Goal: Task Accomplishment & Management: Use online tool/utility

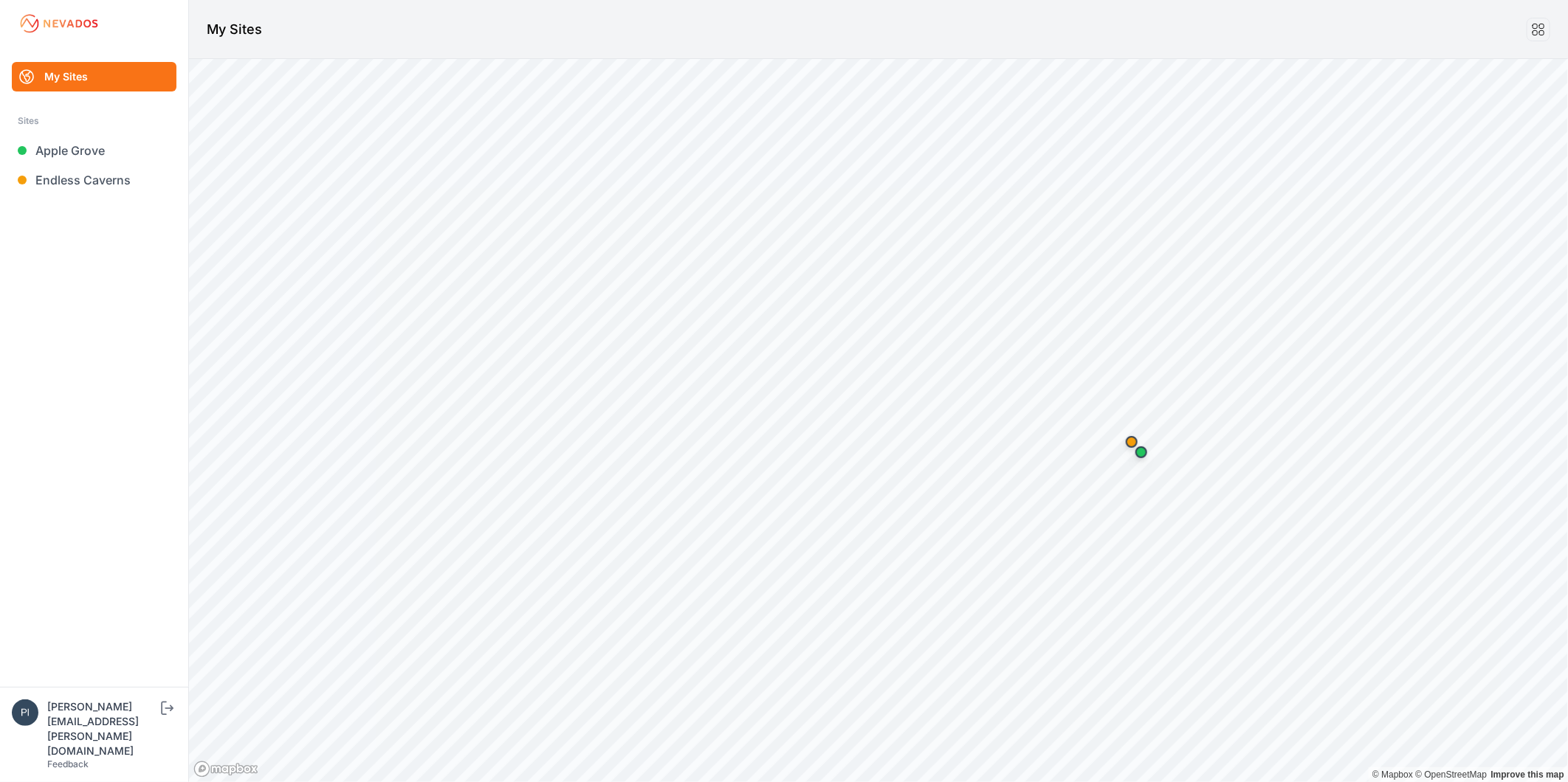
click at [126, 384] on ul "My Sites Sites Apple Grove Endless Caverns" at bounding box center [94, 375] width 153 height 625
click at [94, 154] on link "Apple Grove" at bounding box center [94, 150] width 165 height 30
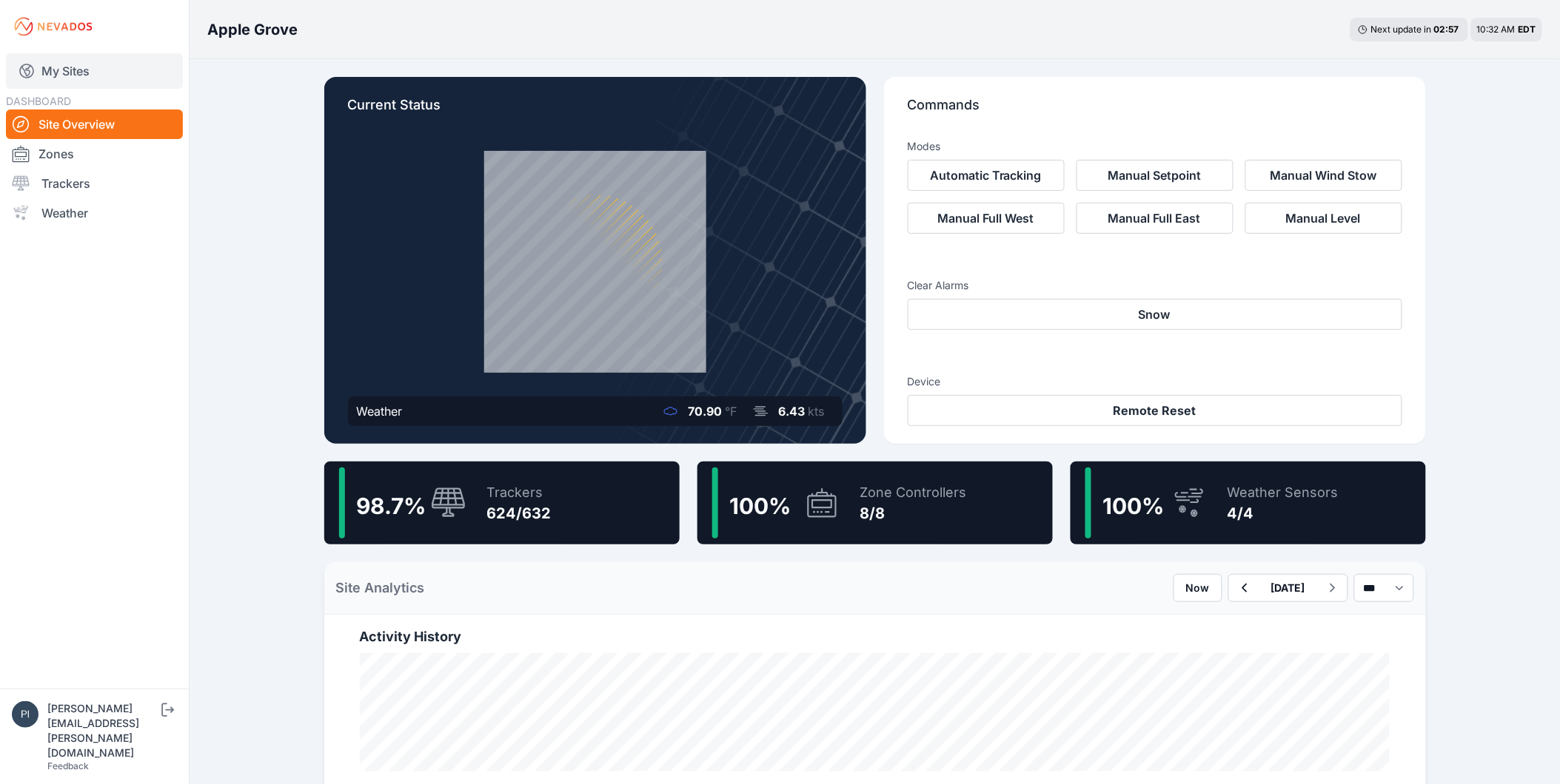
click at [64, 71] on link "My Sites" at bounding box center [94, 70] width 177 height 35
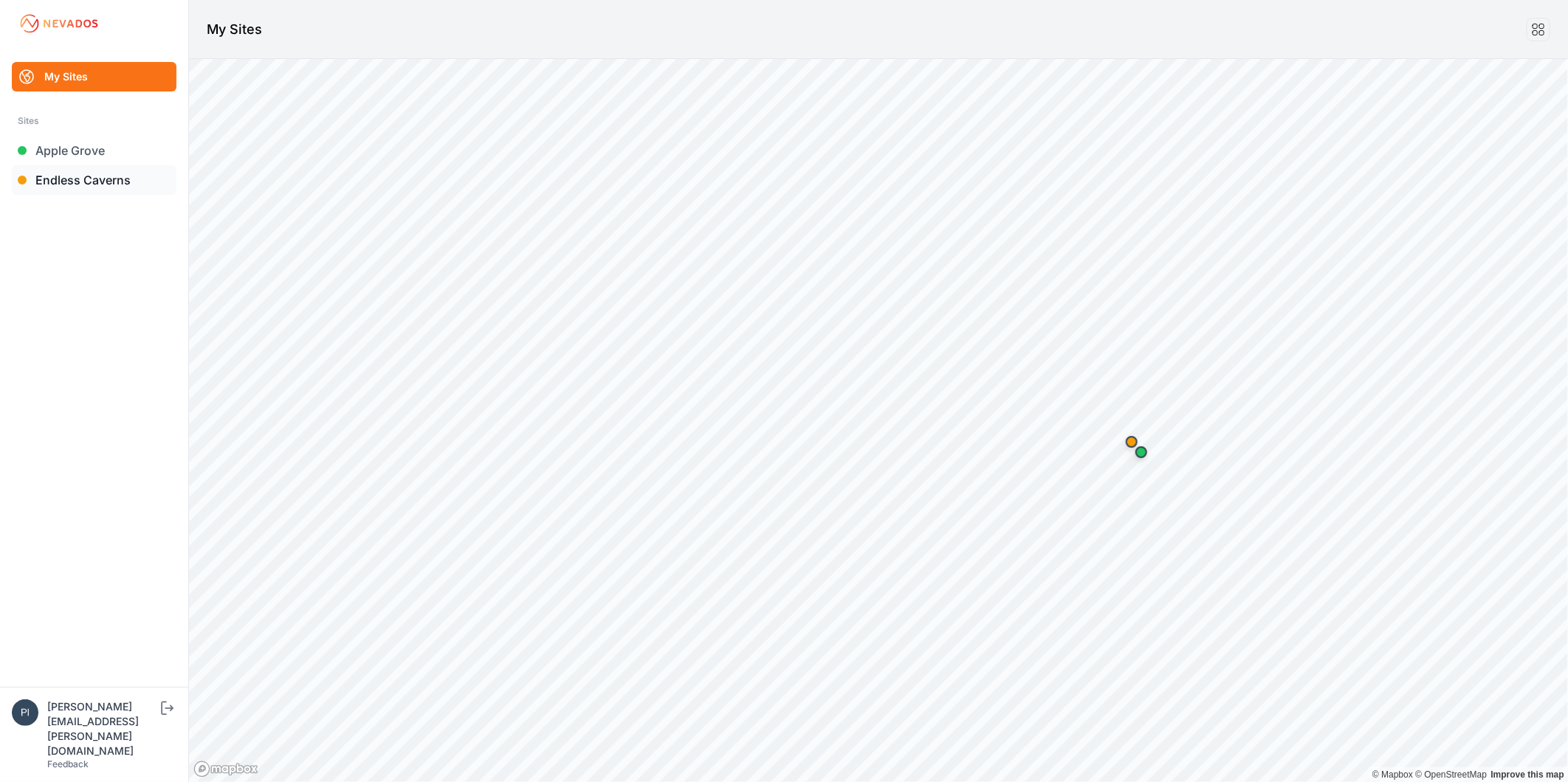
click at [70, 180] on link "Endless Caverns" at bounding box center [94, 180] width 165 height 30
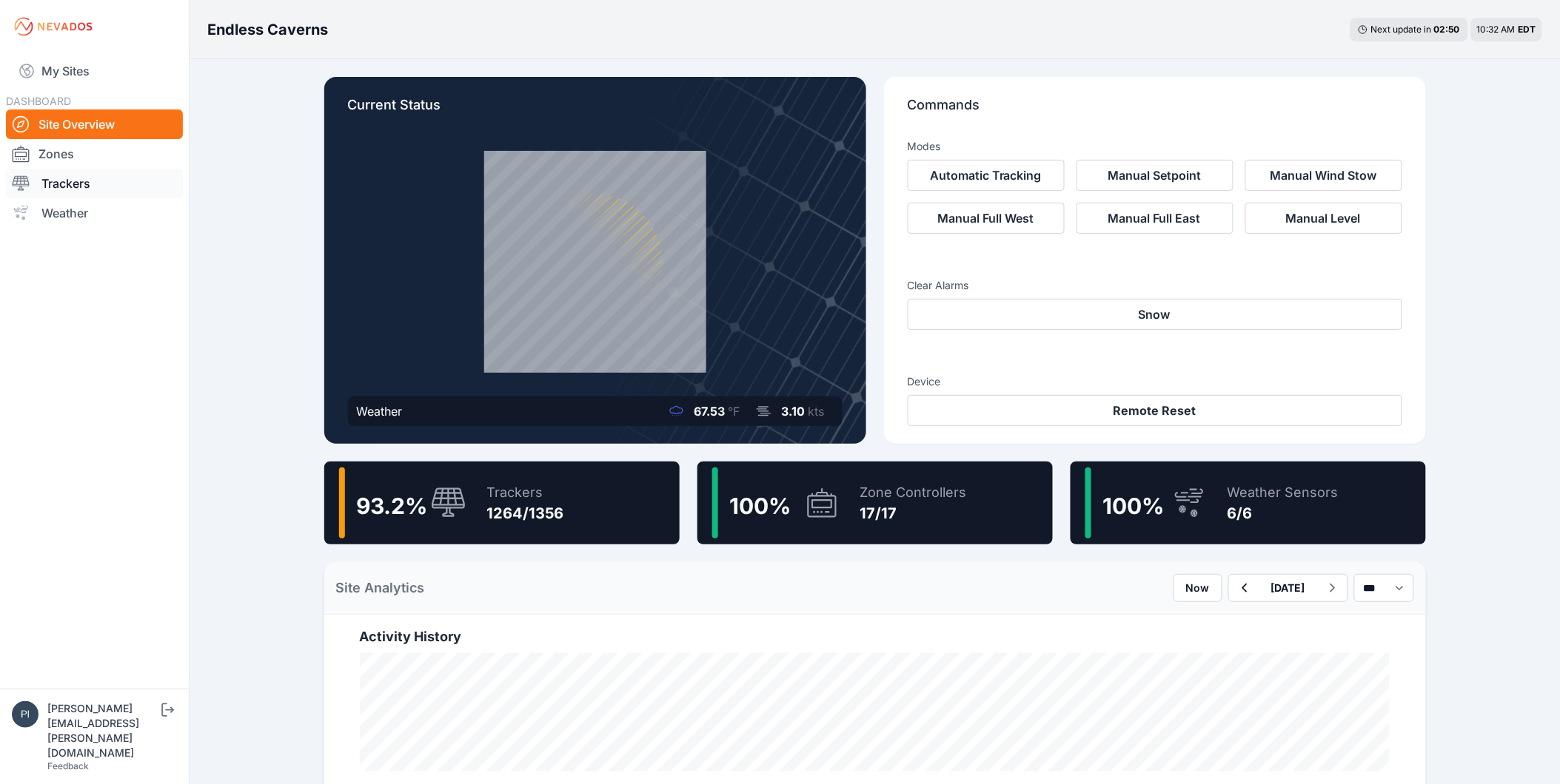
click at [79, 187] on link "Trackers" at bounding box center [94, 183] width 177 height 30
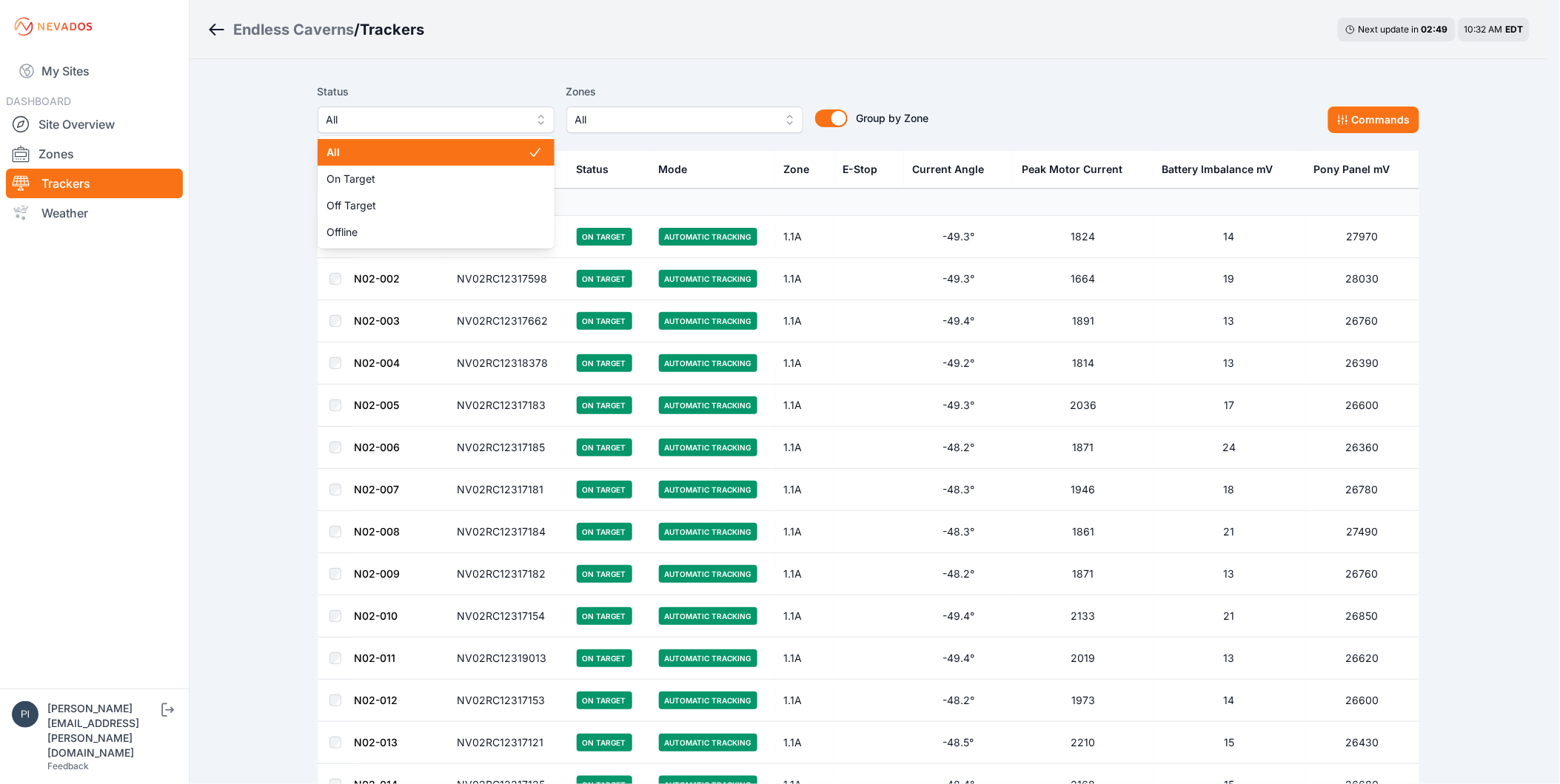
click at [470, 129] on button "All" at bounding box center [436, 119] width 237 height 27
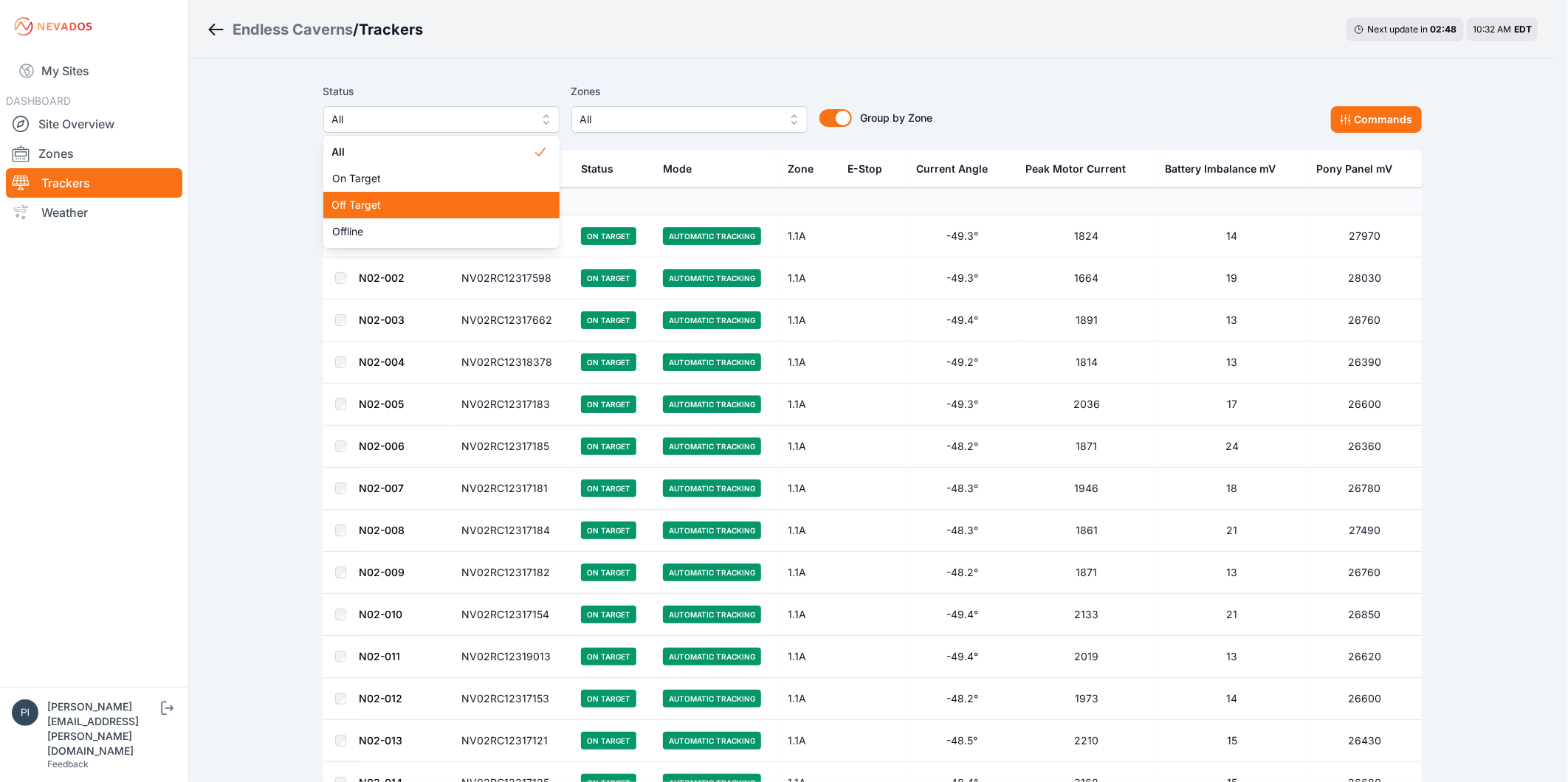
click at [453, 198] on span "Off Target" at bounding box center [432, 205] width 201 height 15
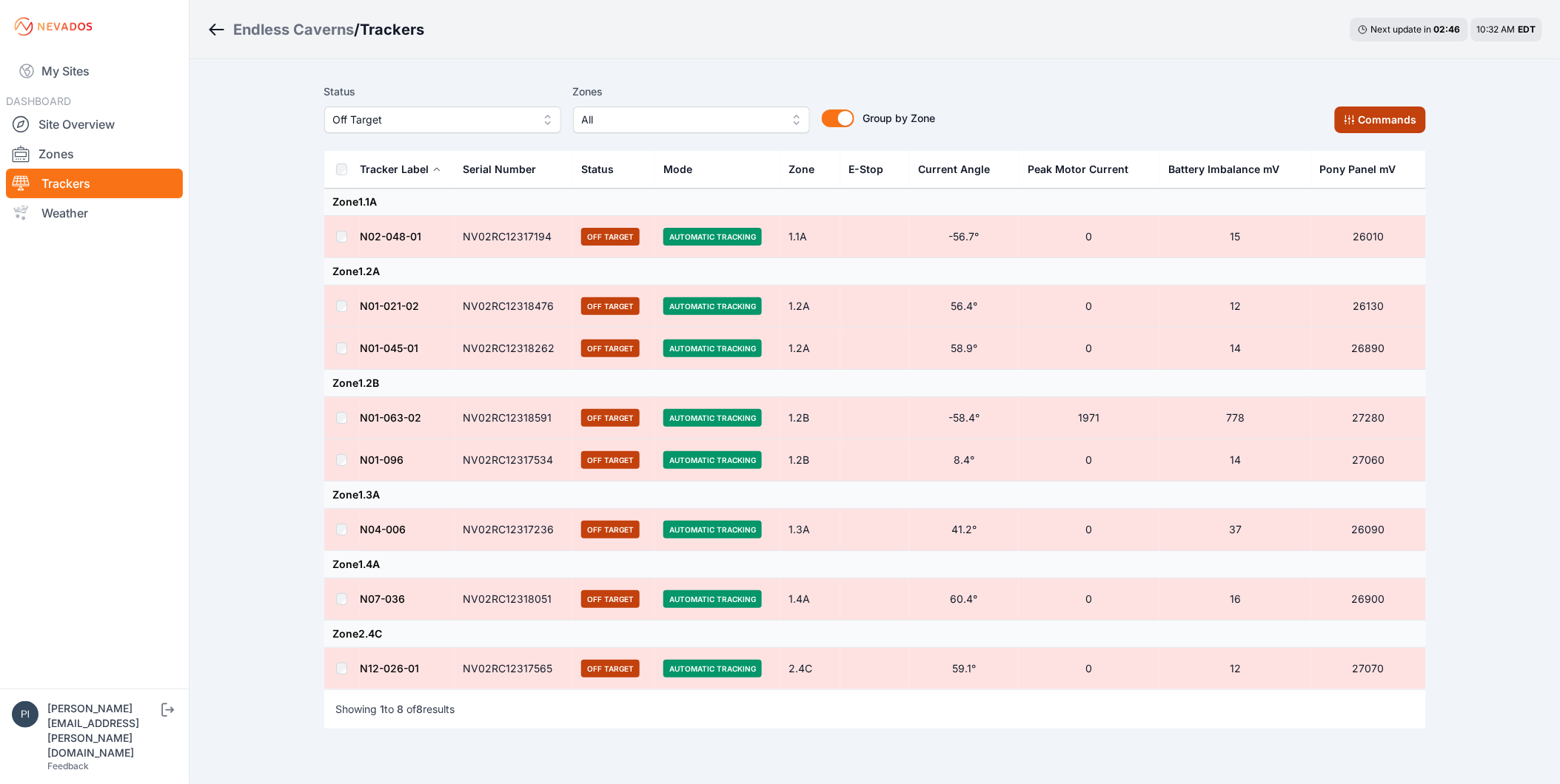
click at [1421, 121] on button "Commands" at bounding box center [1380, 119] width 91 height 27
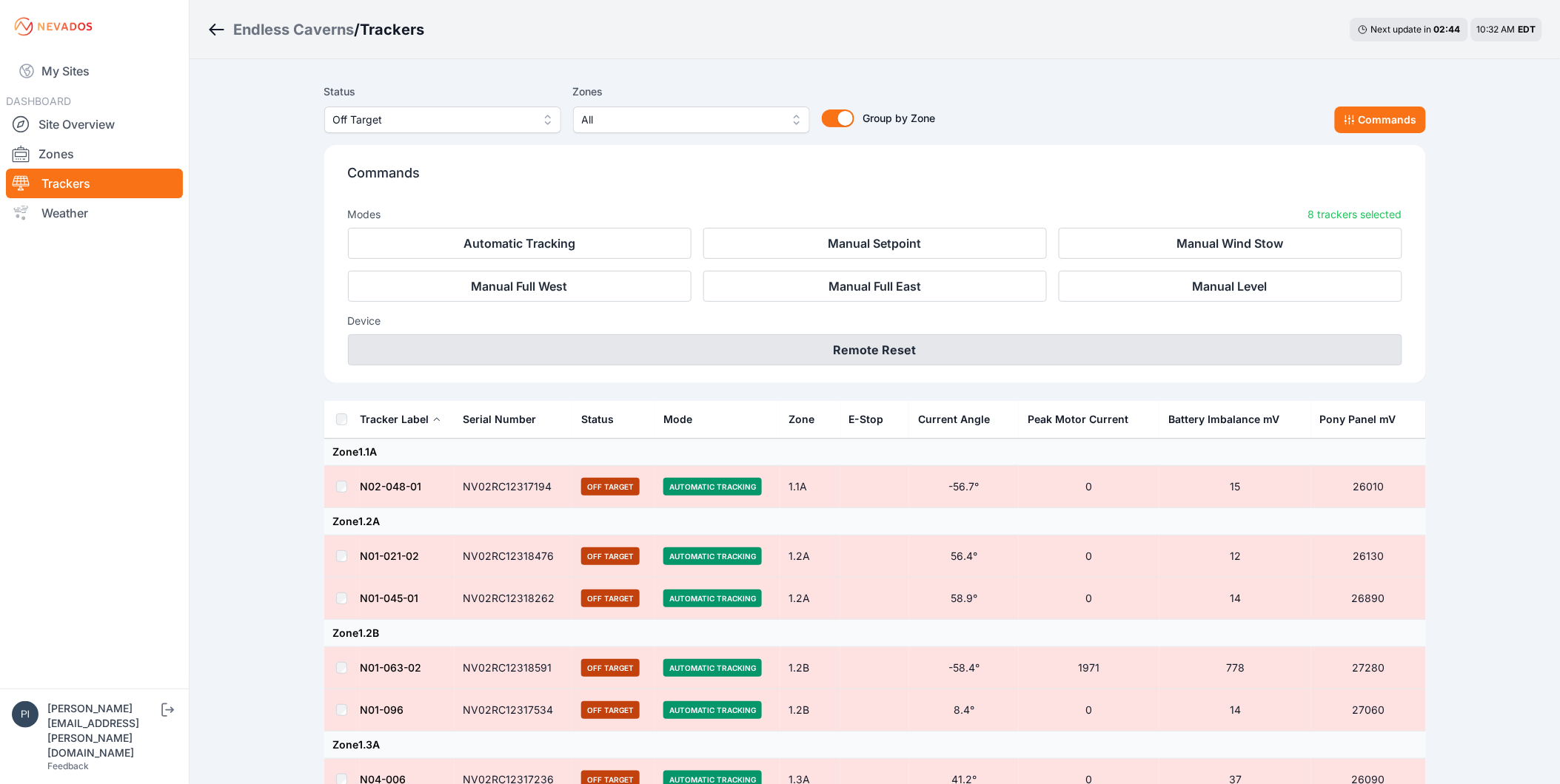
click at [995, 342] on button "Remote Reset" at bounding box center [874, 350] width 1054 height 31
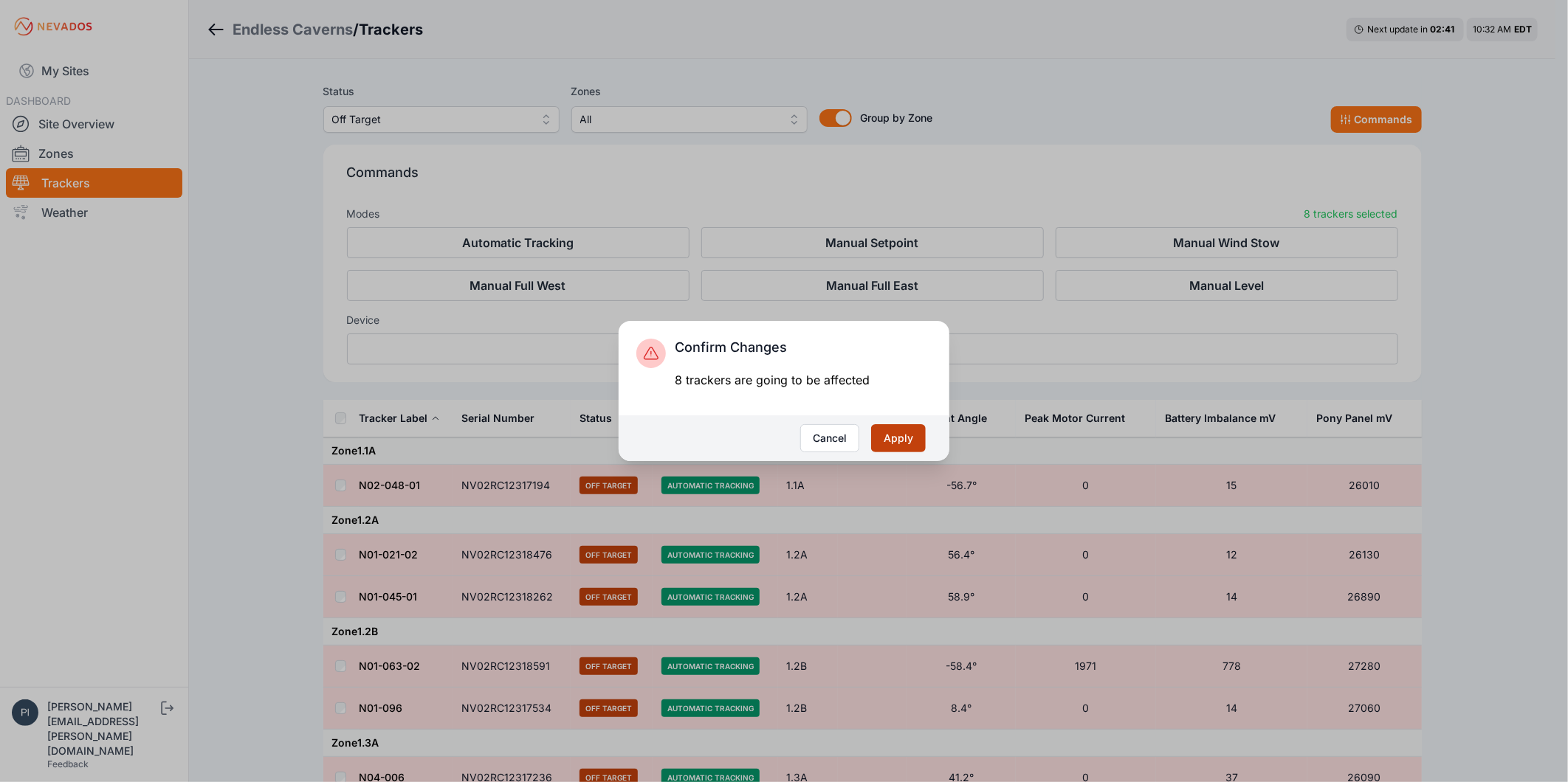
click at [902, 438] on button "Apply" at bounding box center [898, 438] width 55 height 28
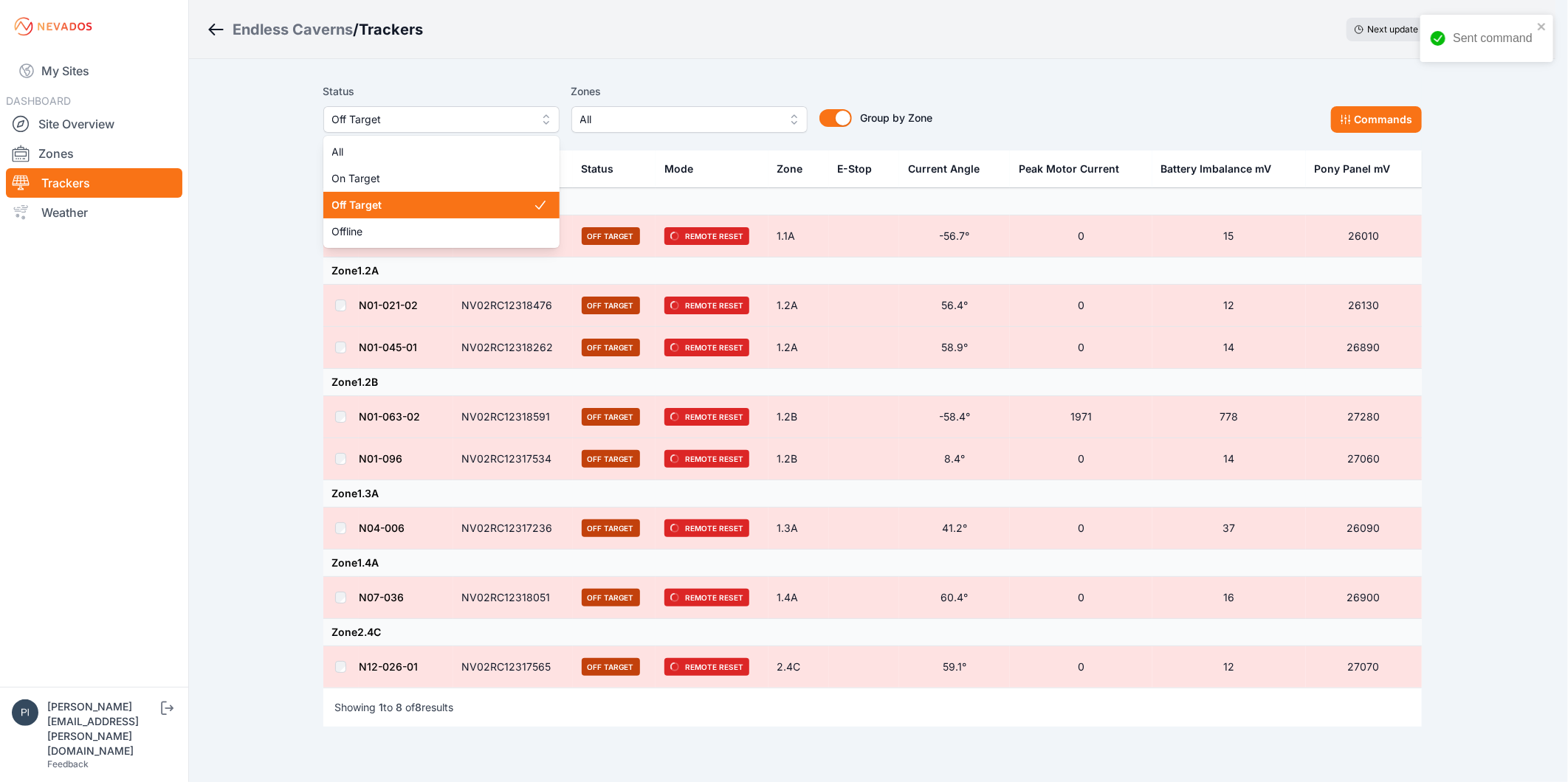
click at [447, 120] on span "Off Target" at bounding box center [431, 120] width 198 height 18
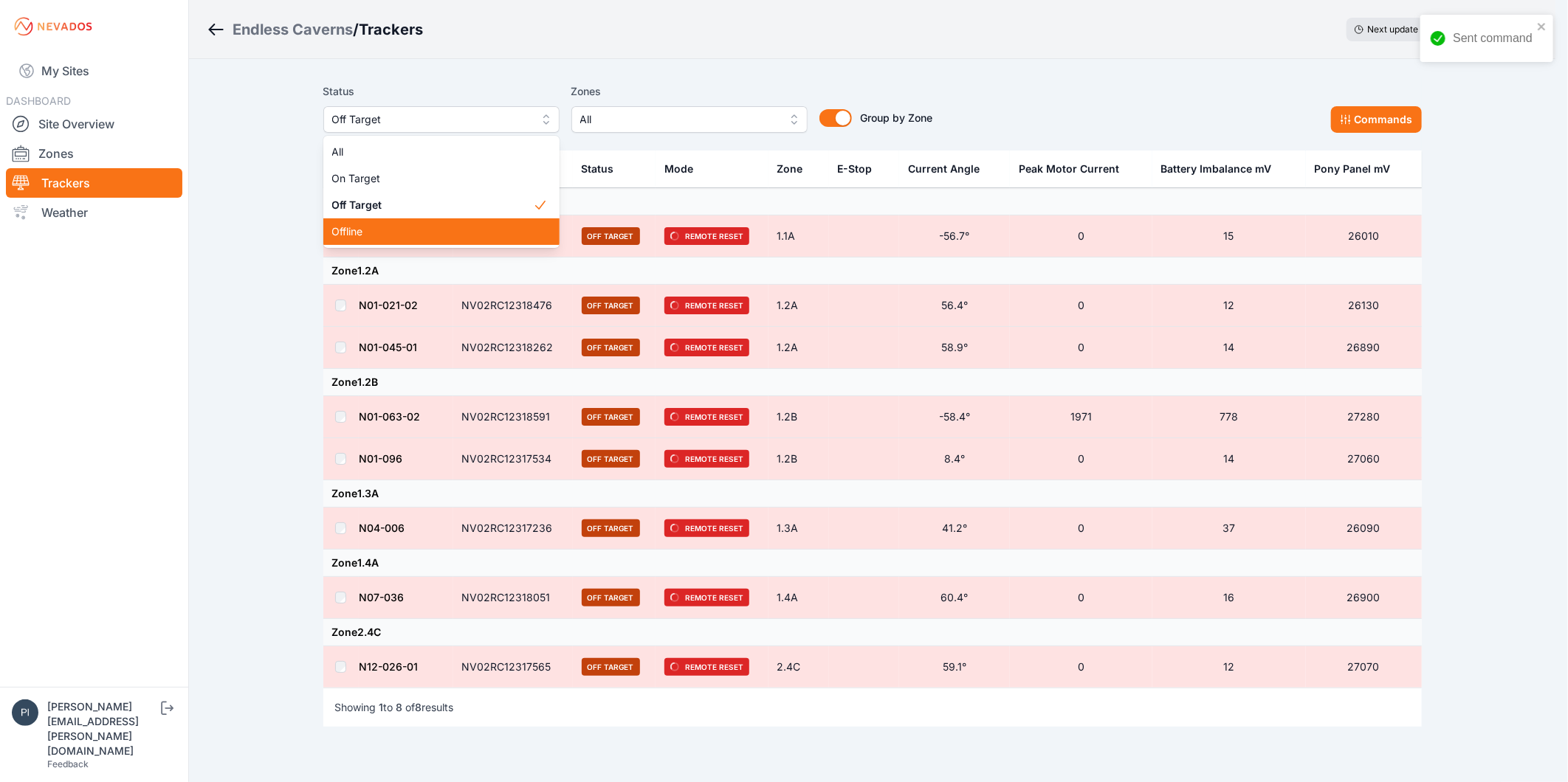
click at [424, 231] on span "Offline" at bounding box center [432, 231] width 201 height 15
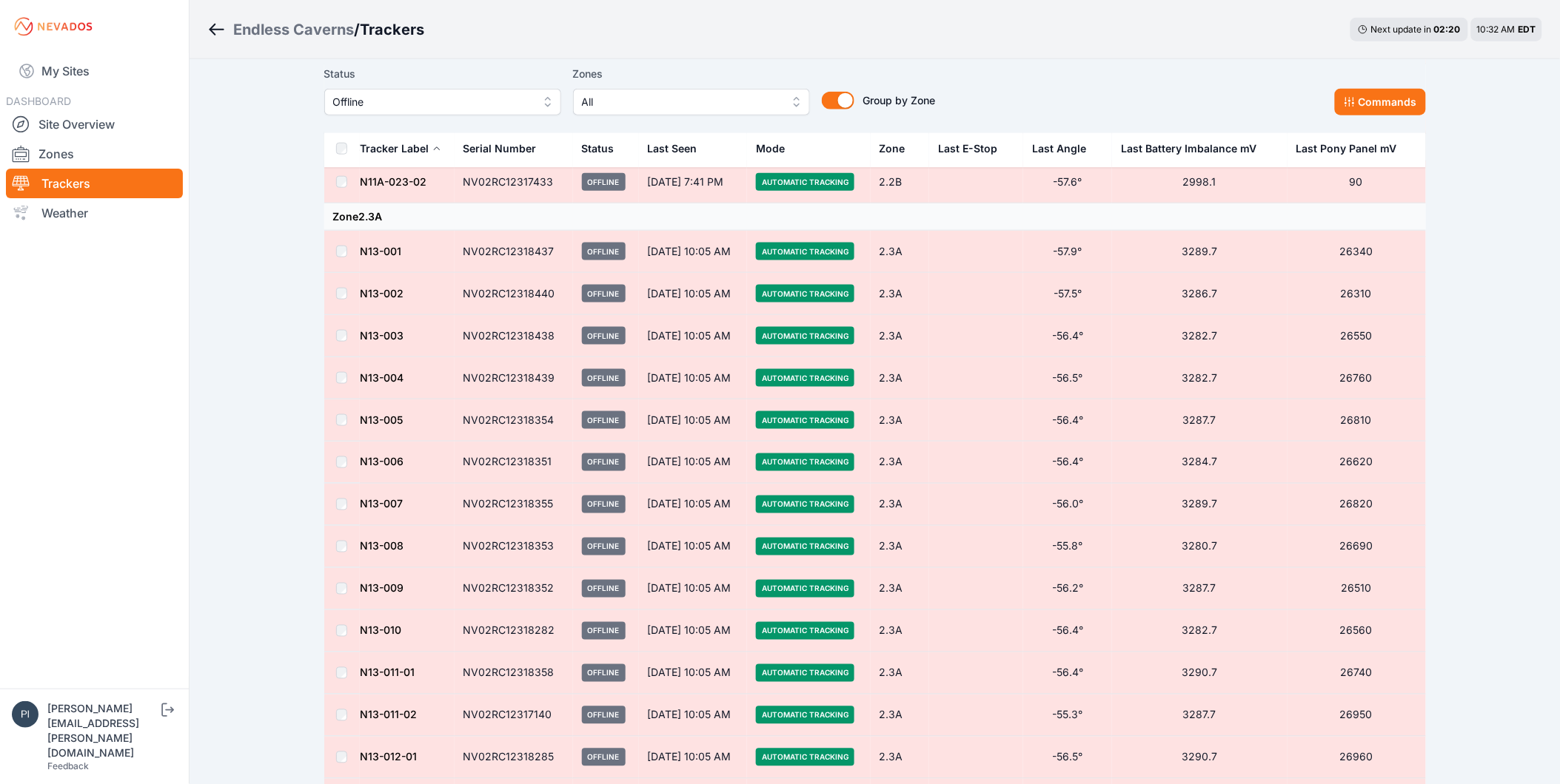
scroll to position [644, 0]
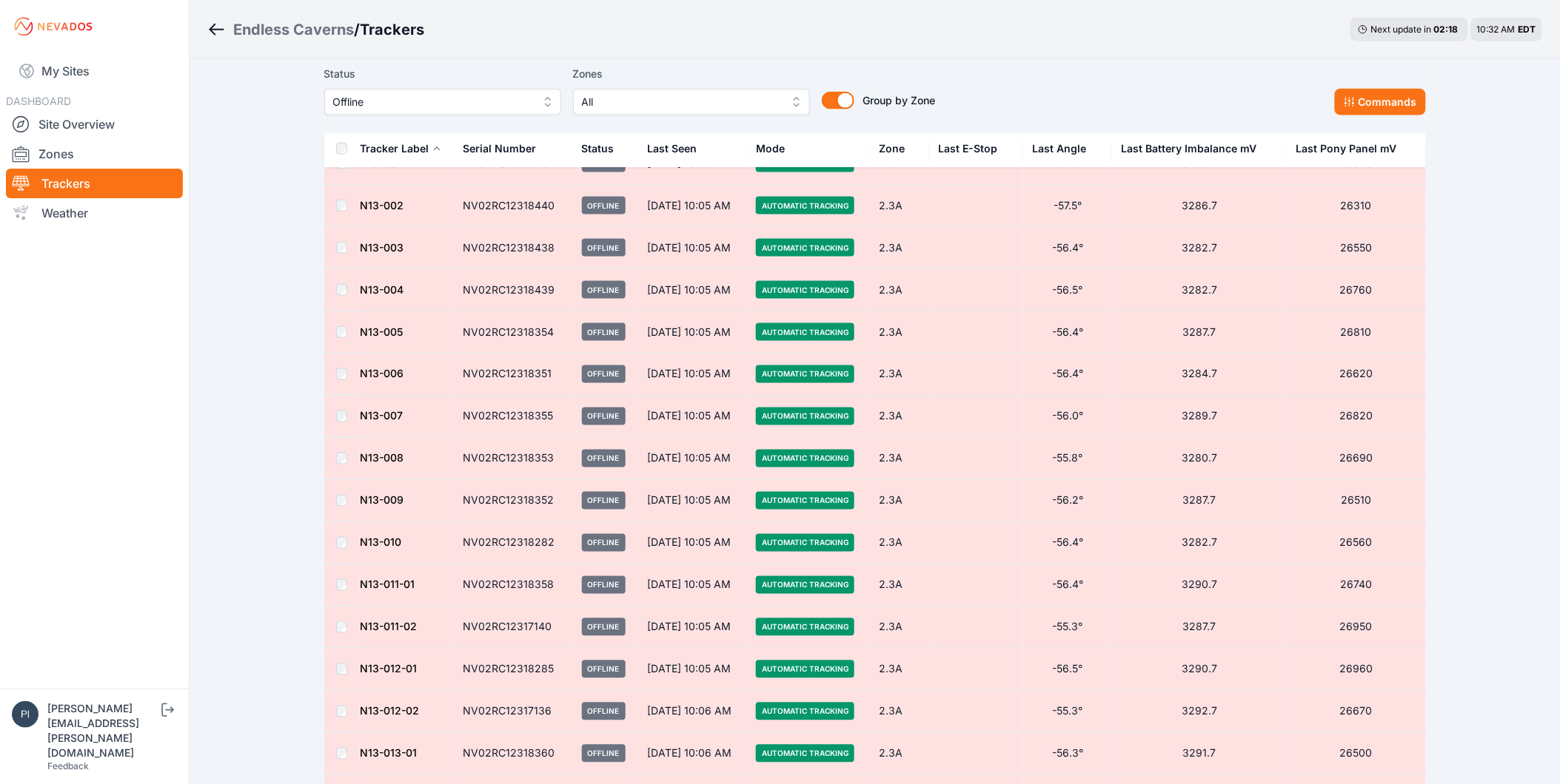
click at [345, 424] on td at bounding box center [342, 417] width 35 height 42
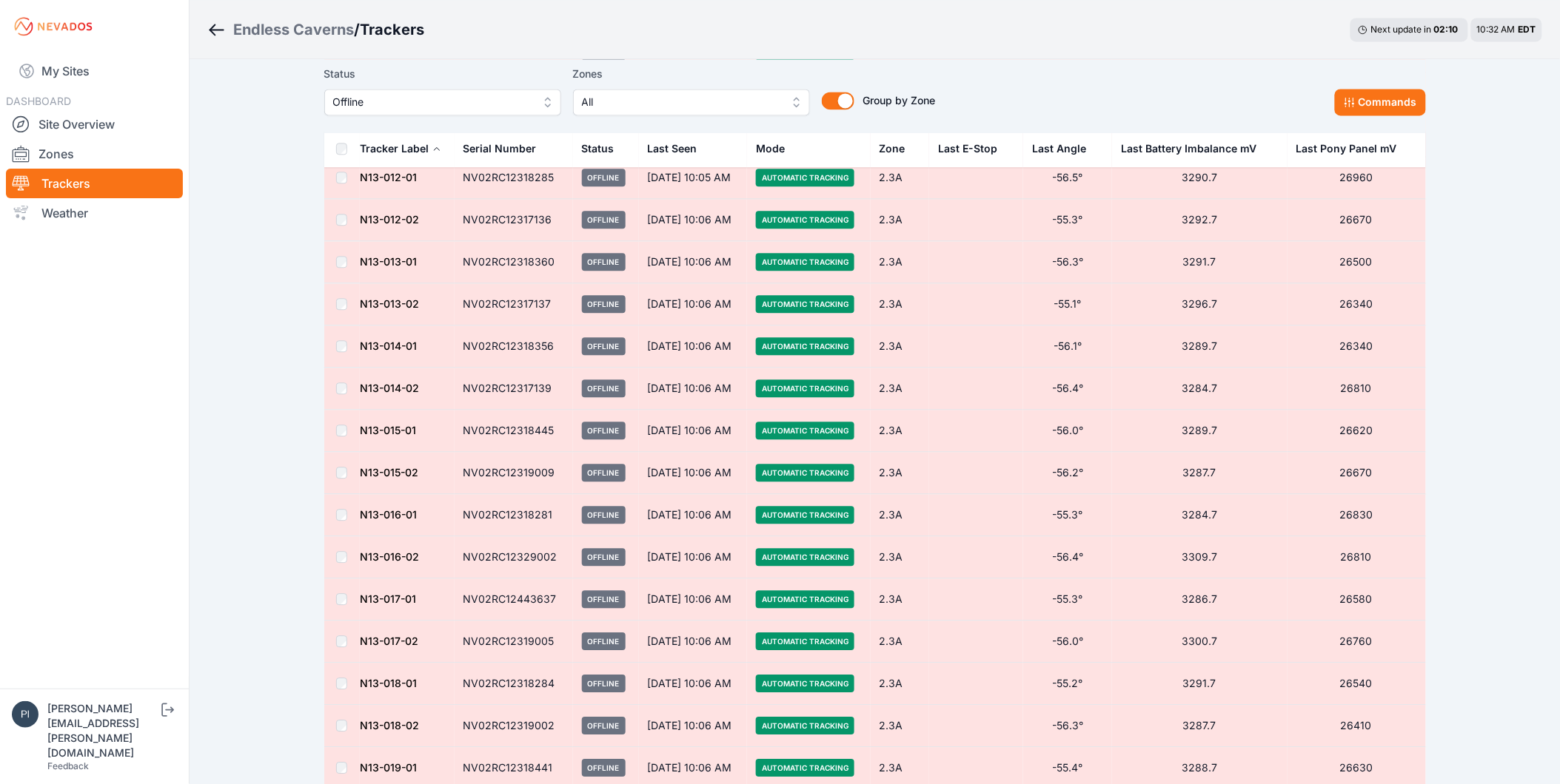
scroll to position [1137, 0]
click at [338, 396] on td at bounding box center [342, 388] width 35 height 42
click at [342, 507] on td at bounding box center [342, 514] width 35 height 42
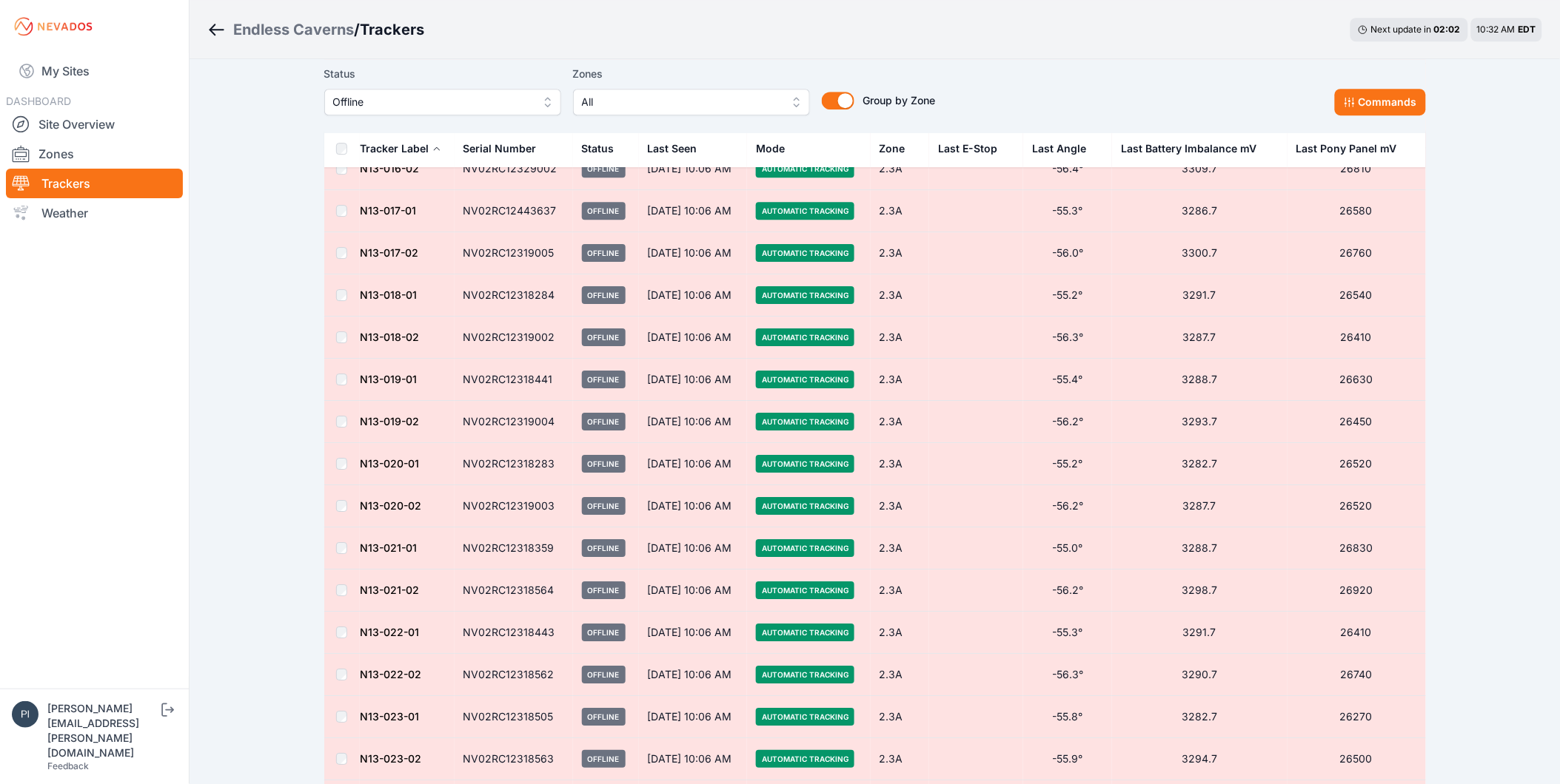
scroll to position [1549, 0]
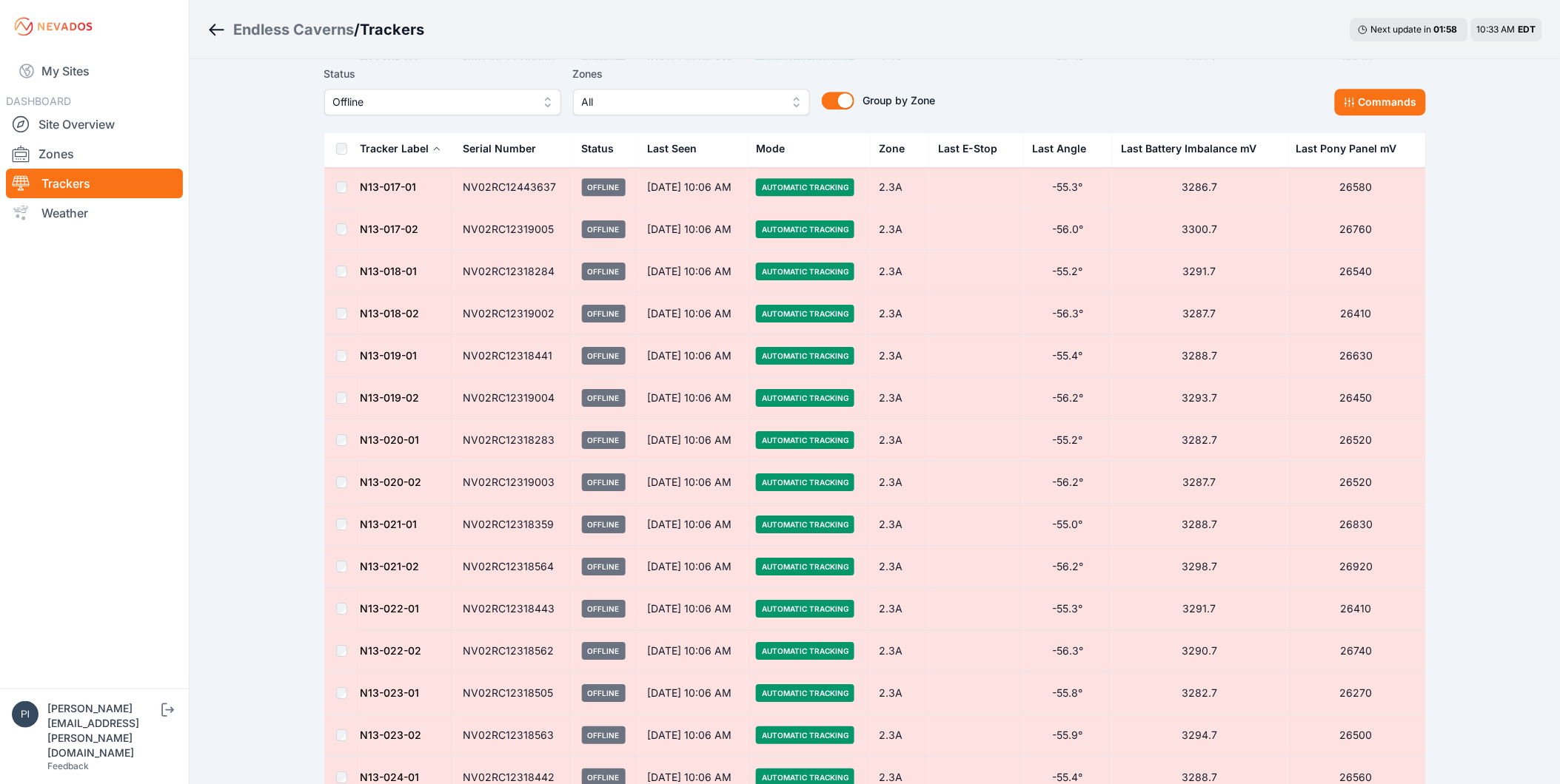
click at [335, 442] on td at bounding box center [342, 440] width 35 height 42
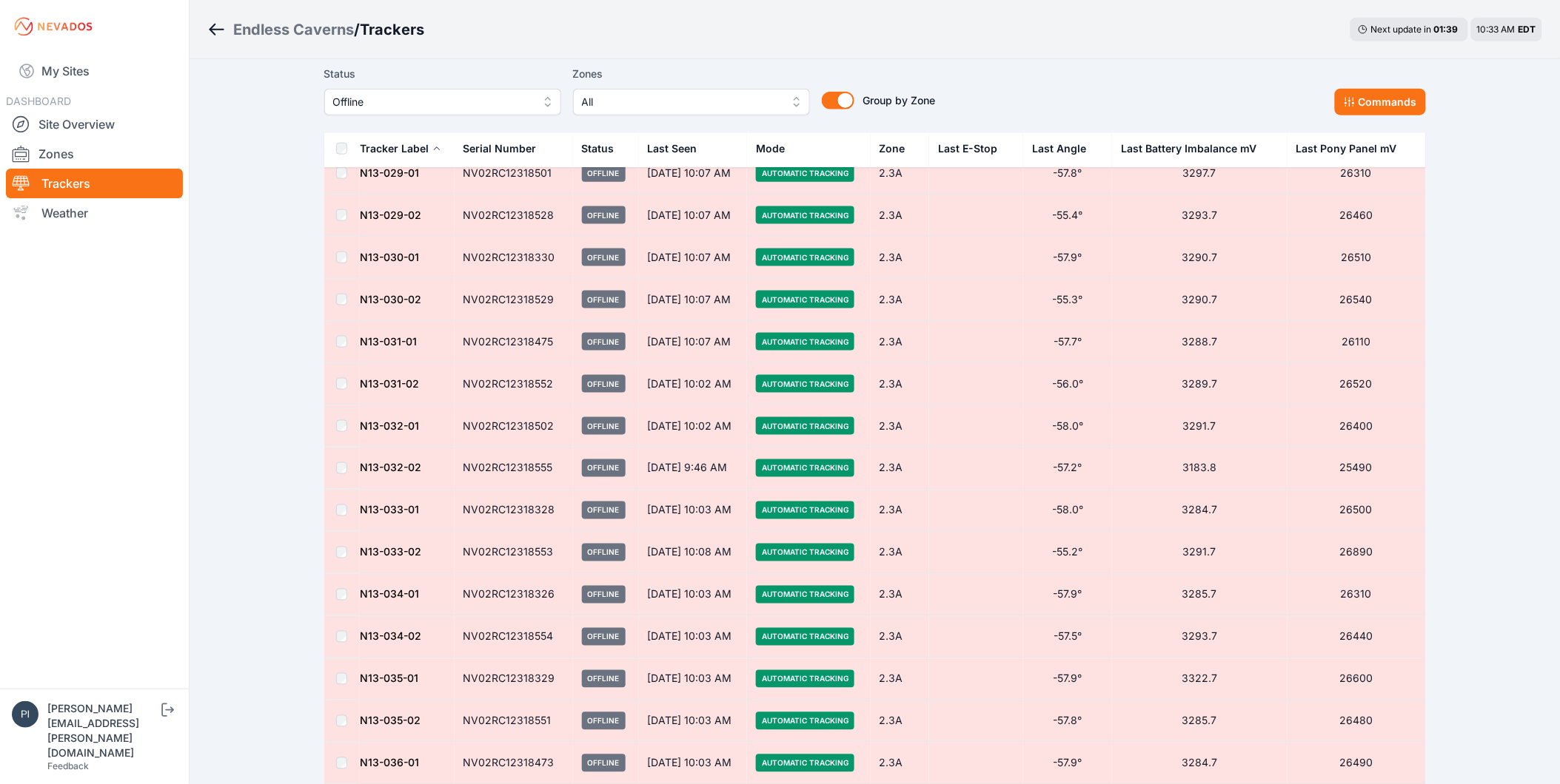
scroll to position [2699, 0]
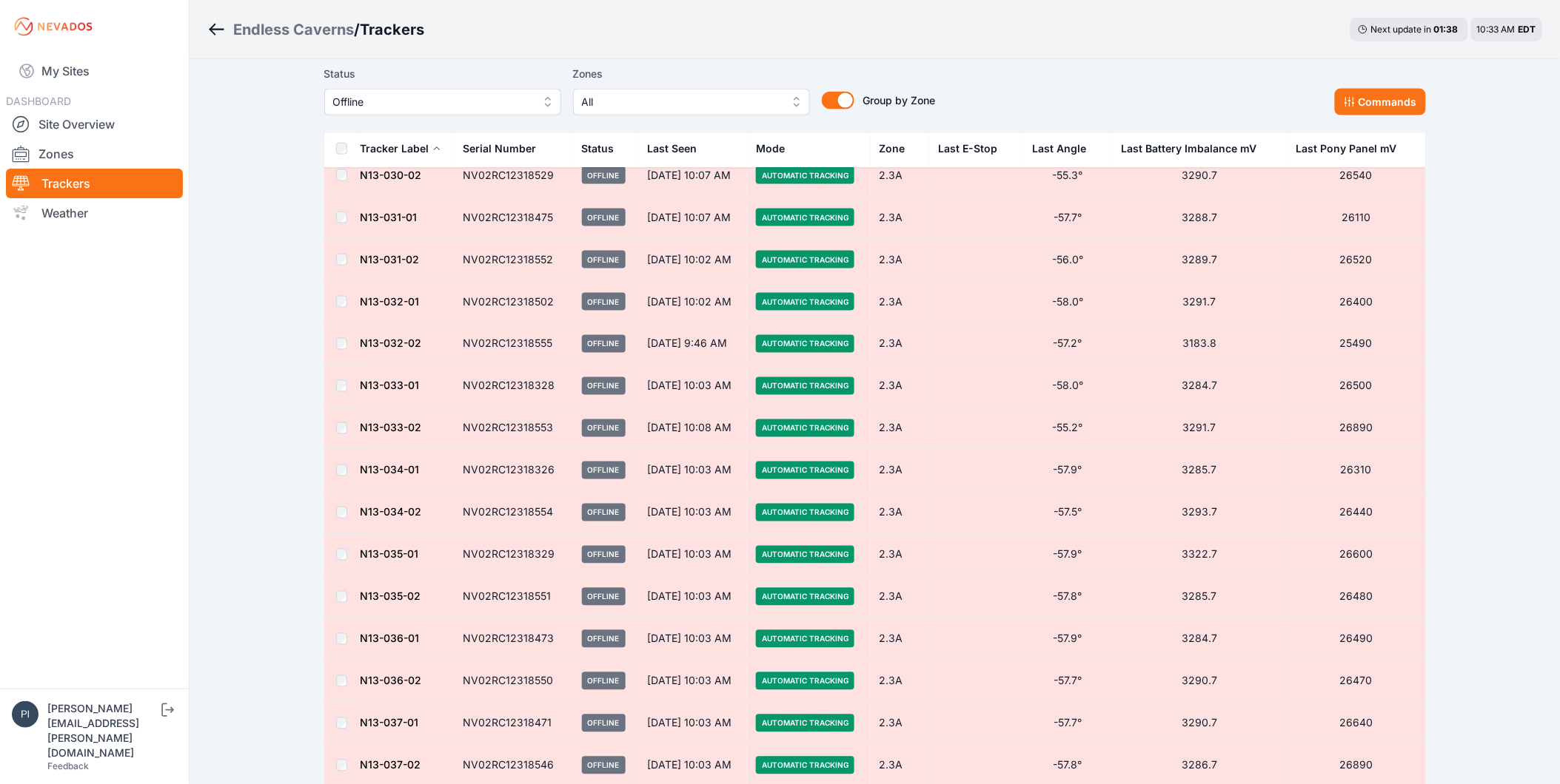
click at [342, 397] on td at bounding box center [342, 386] width 35 height 42
click at [346, 500] on td at bounding box center [342, 513] width 35 height 42
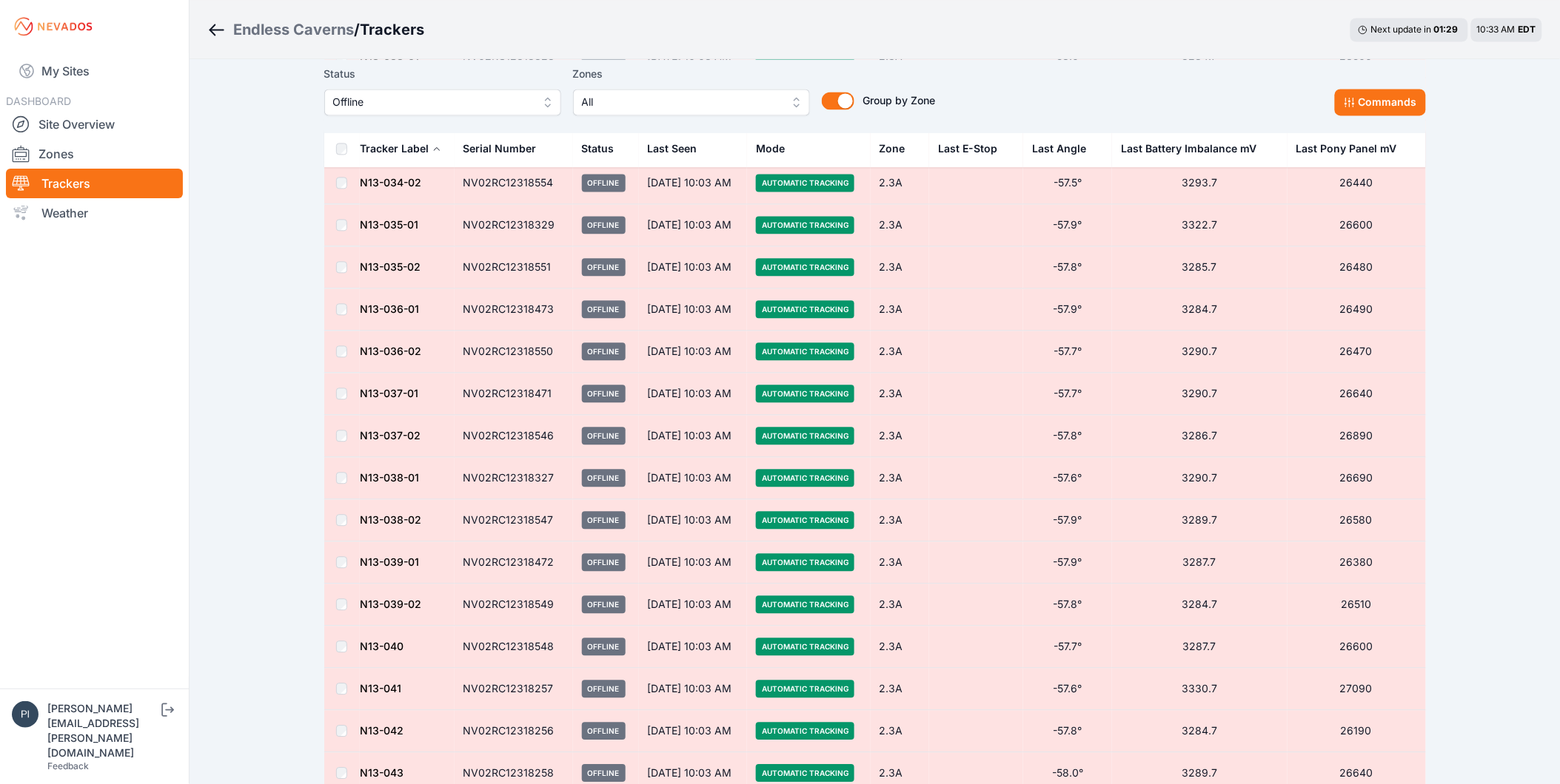
scroll to position [3029, 0]
click at [349, 404] on td at bounding box center [342, 395] width 35 height 42
click at [339, 392] on td at bounding box center [342, 395] width 35 height 42
click at [345, 559] on td at bounding box center [342, 563] width 35 height 42
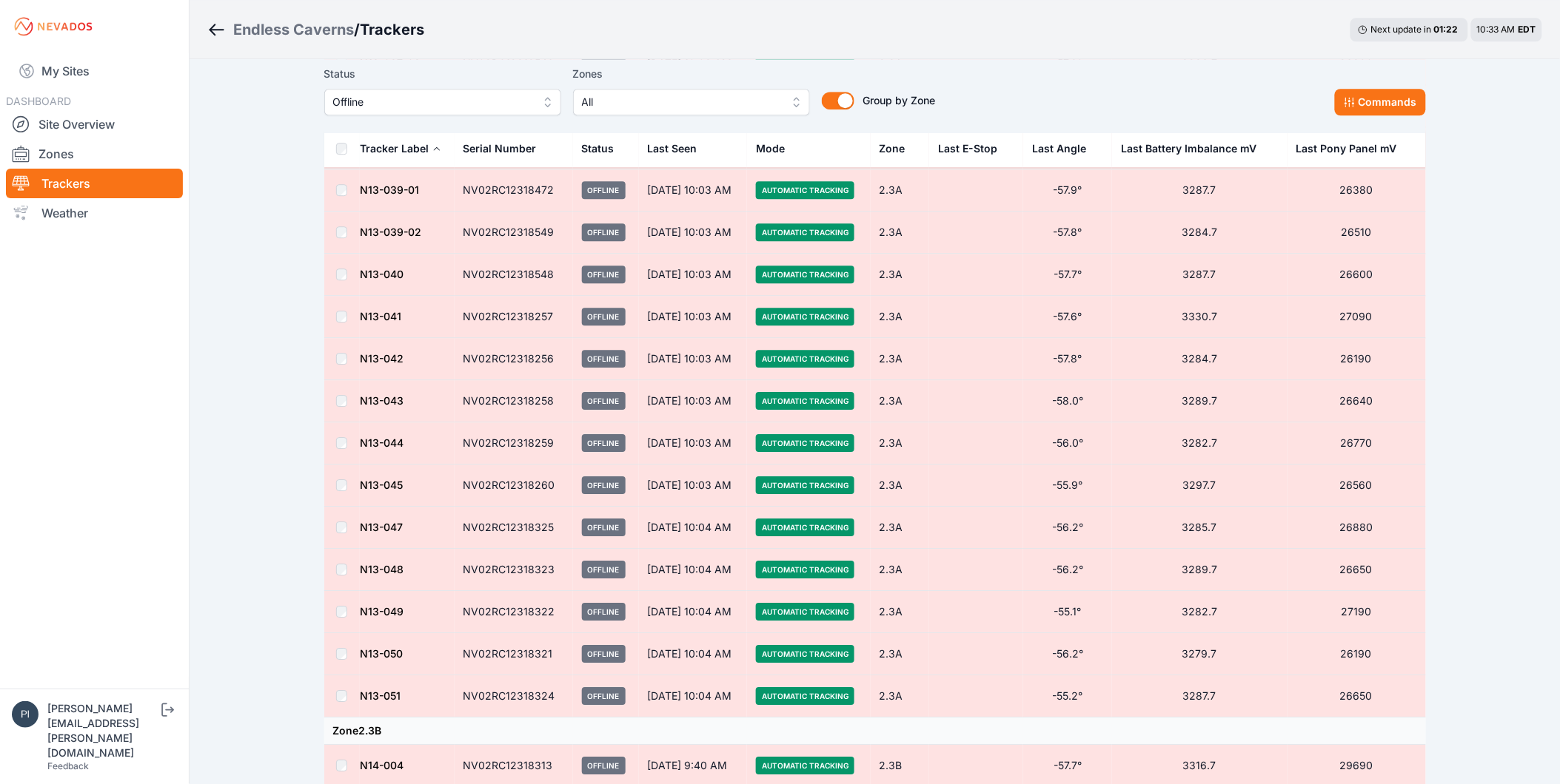
scroll to position [3440, 0]
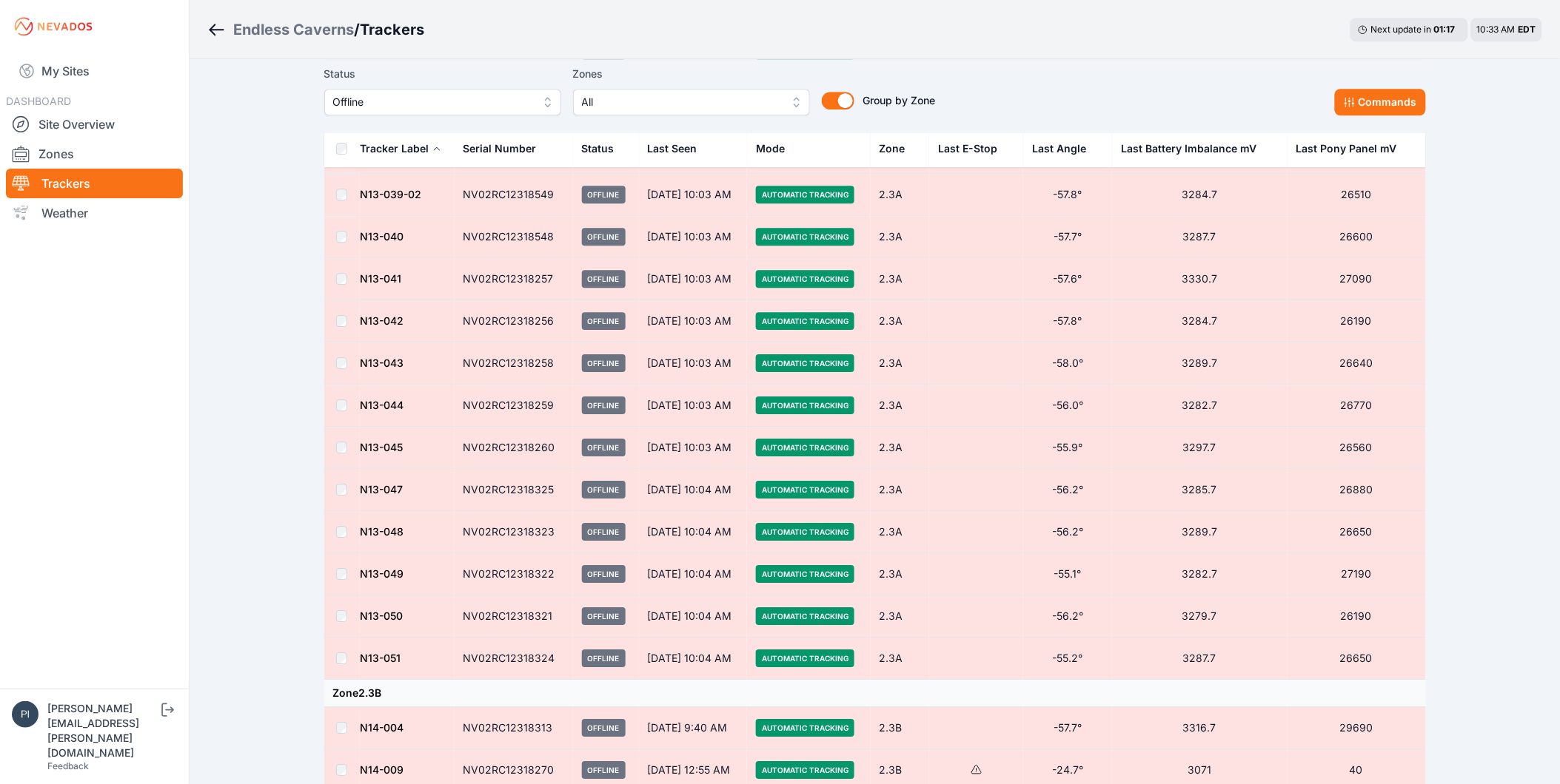
click at [348, 493] on td at bounding box center [342, 490] width 35 height 42
click at [347, 612] on td at bounding box center [342, 616] width 35 height 42
click at [348, 620] on td at bounding box center [342, 616] width 35 height 42
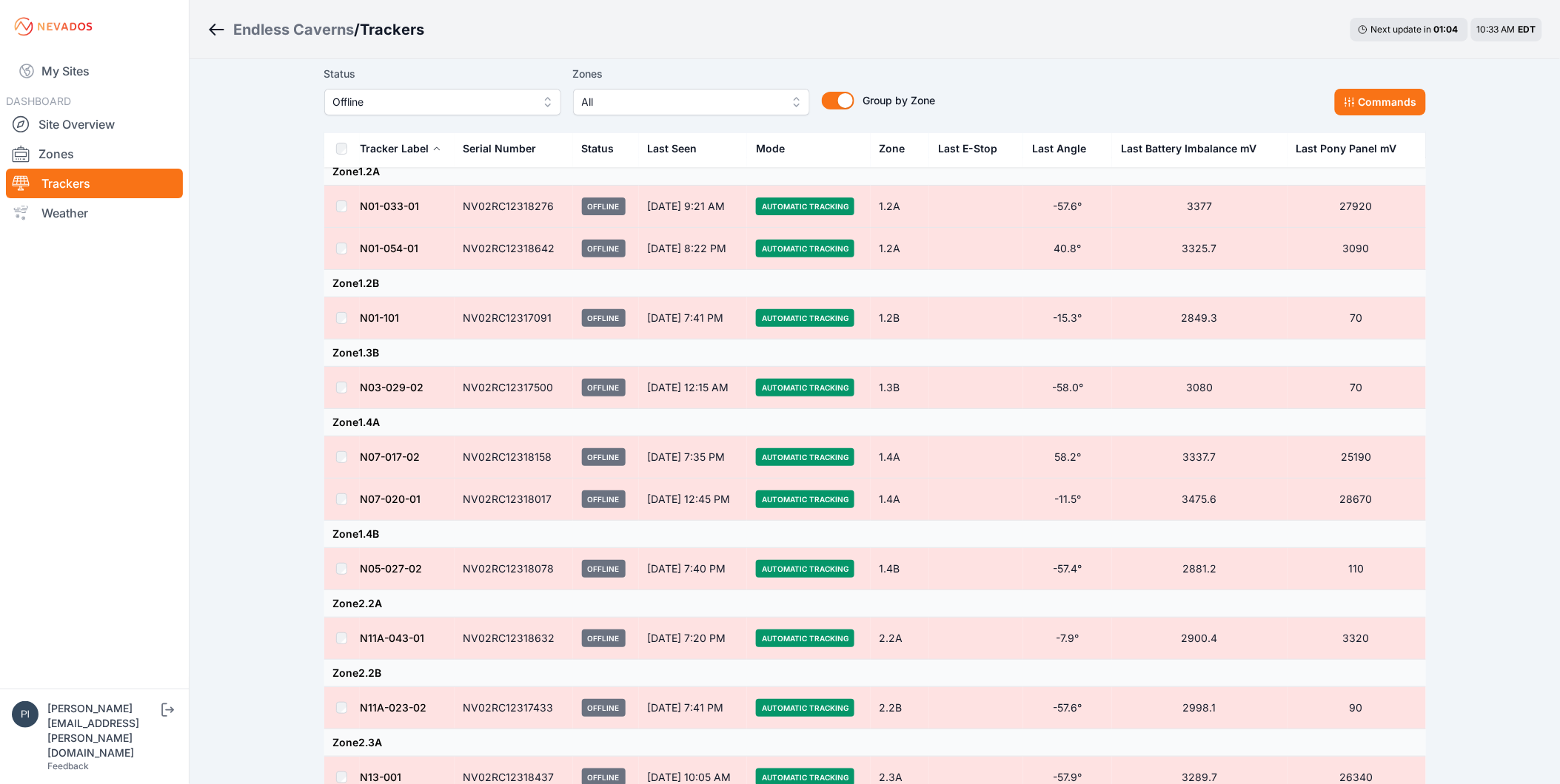
scroll to position [0, 0]
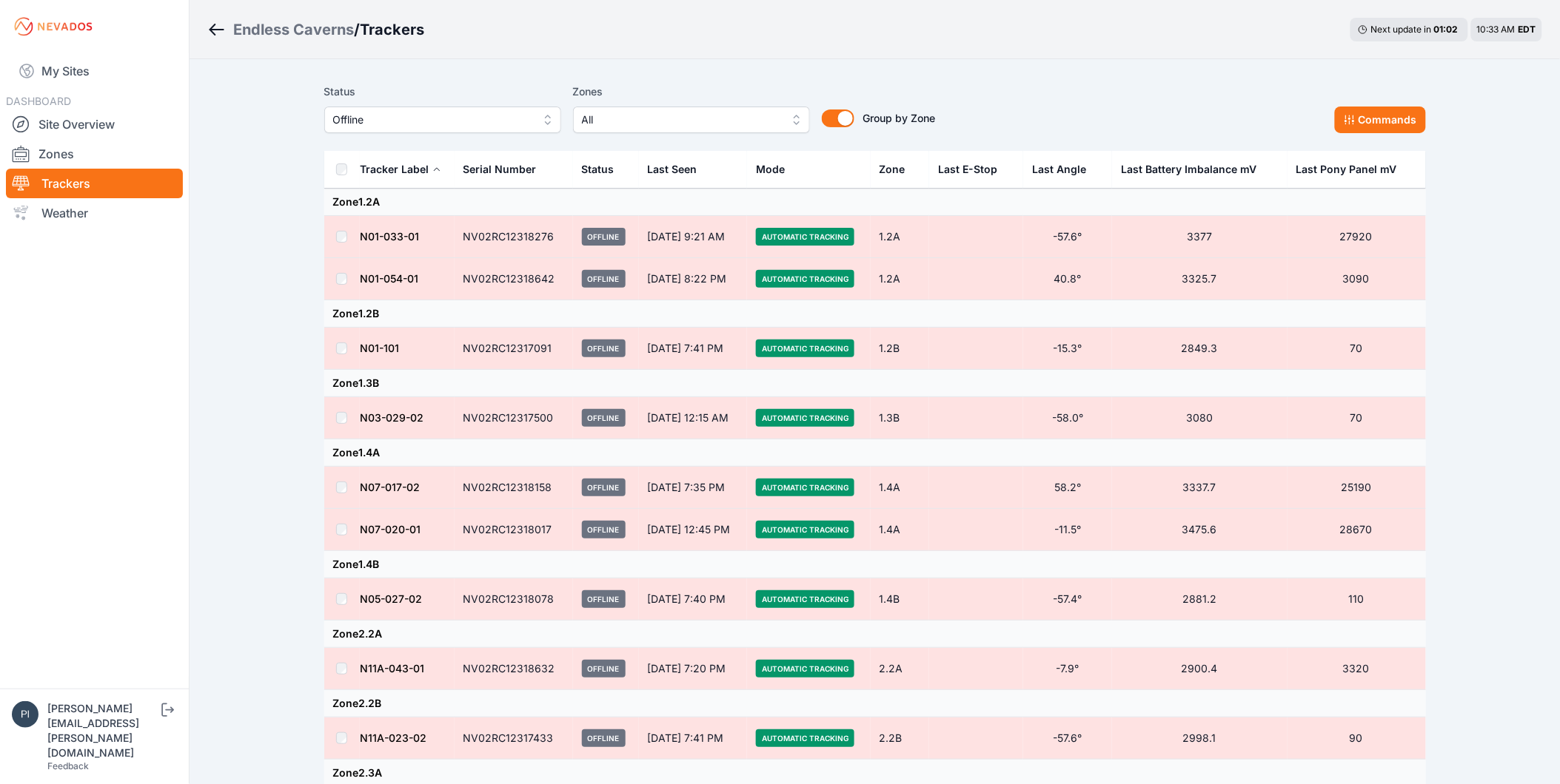
drag, startPoint x: 1380, startPoint y: 122, endPoint x: 1335, endPoint y: 145, distance: 50.5
click at [1380, 122] on button "Commands" at bounding box center [1380, 119] width 91 height 27
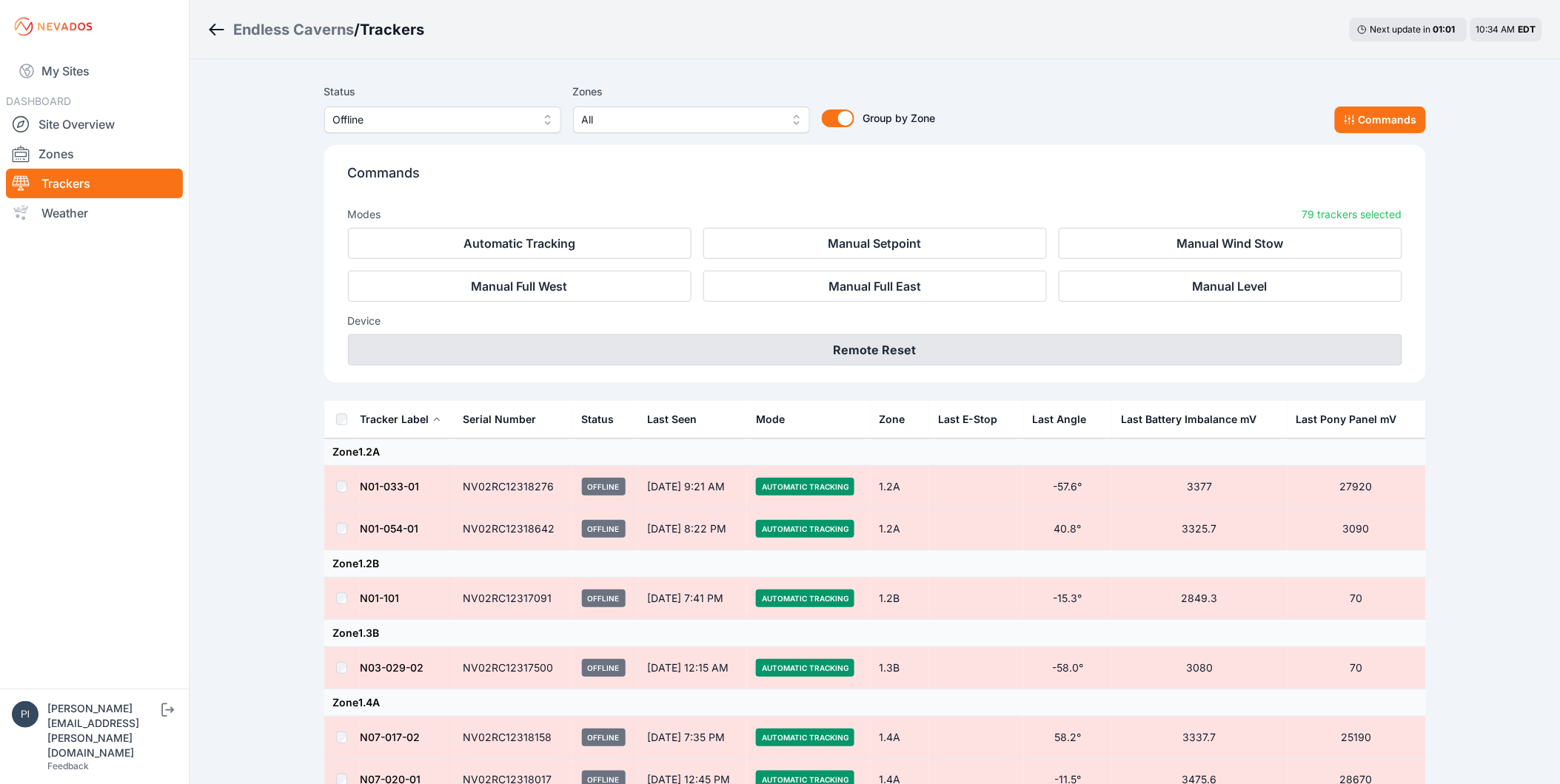
click at [885, 347] on button "Remote Reset" at bounding box center [874, 350] width 1054 height 31
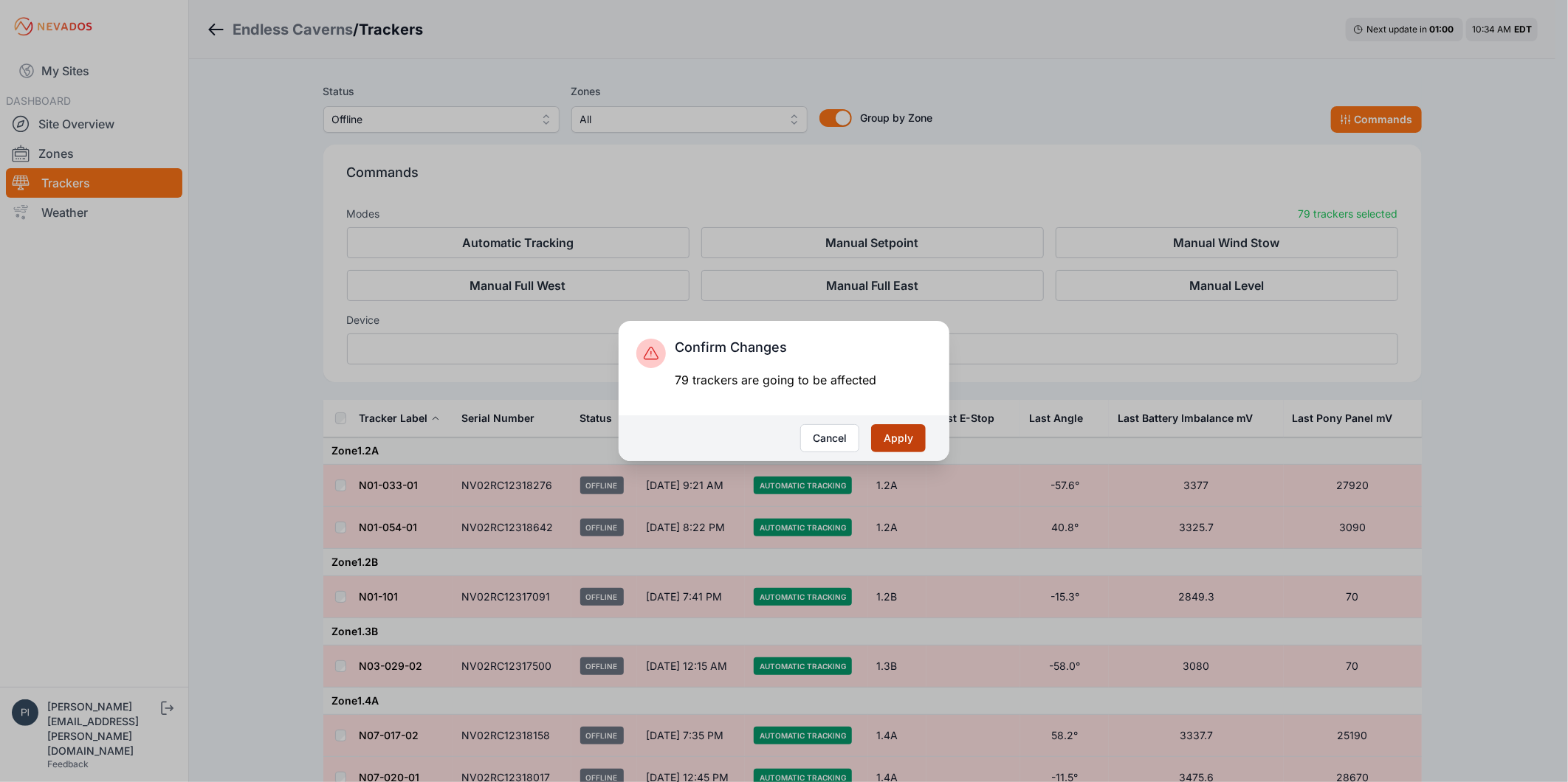
click at [920, 429] on button "Apply" at bounding box center [898, 438] width 55 height 28
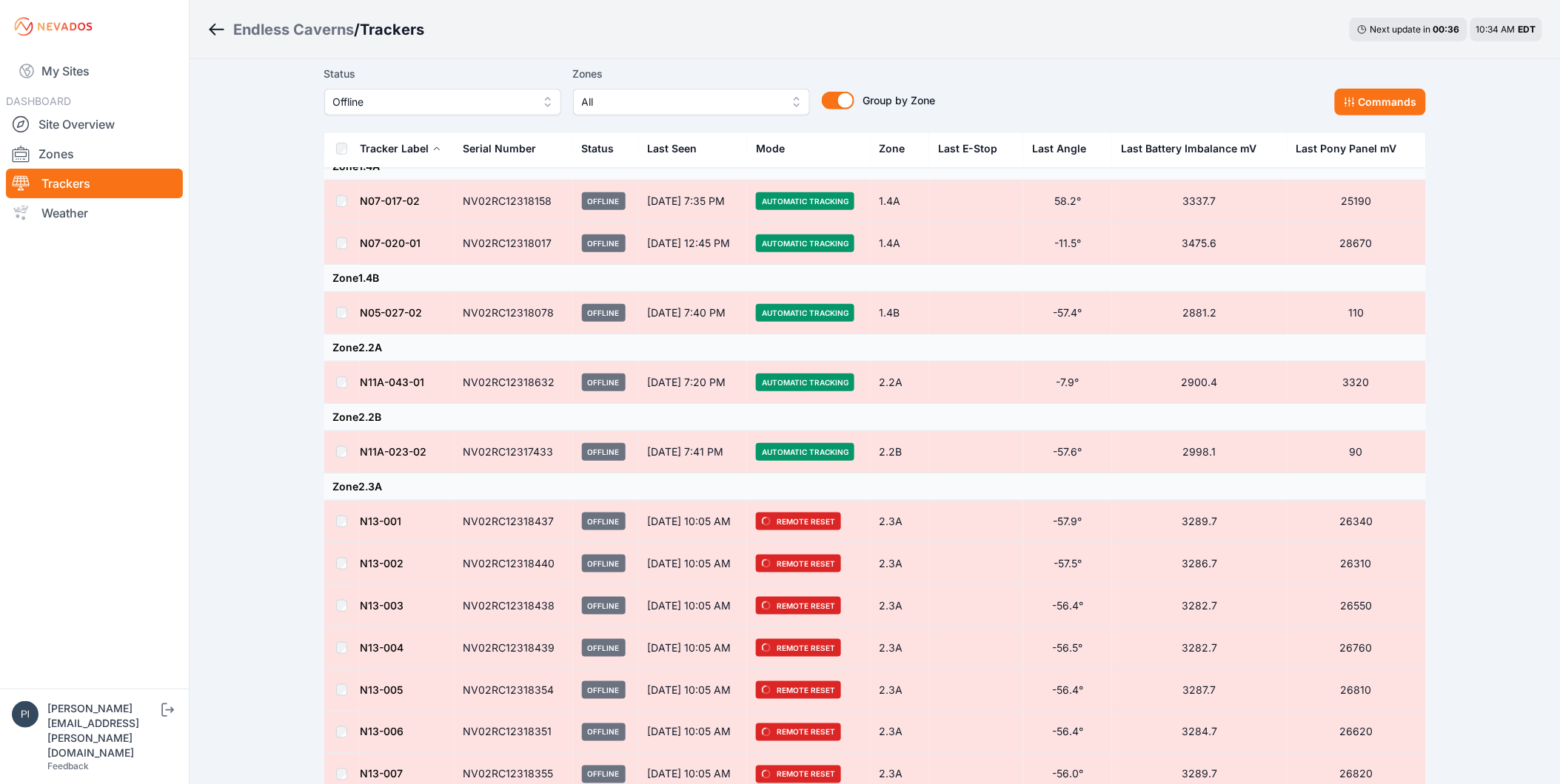
scroll to position [315, 0]
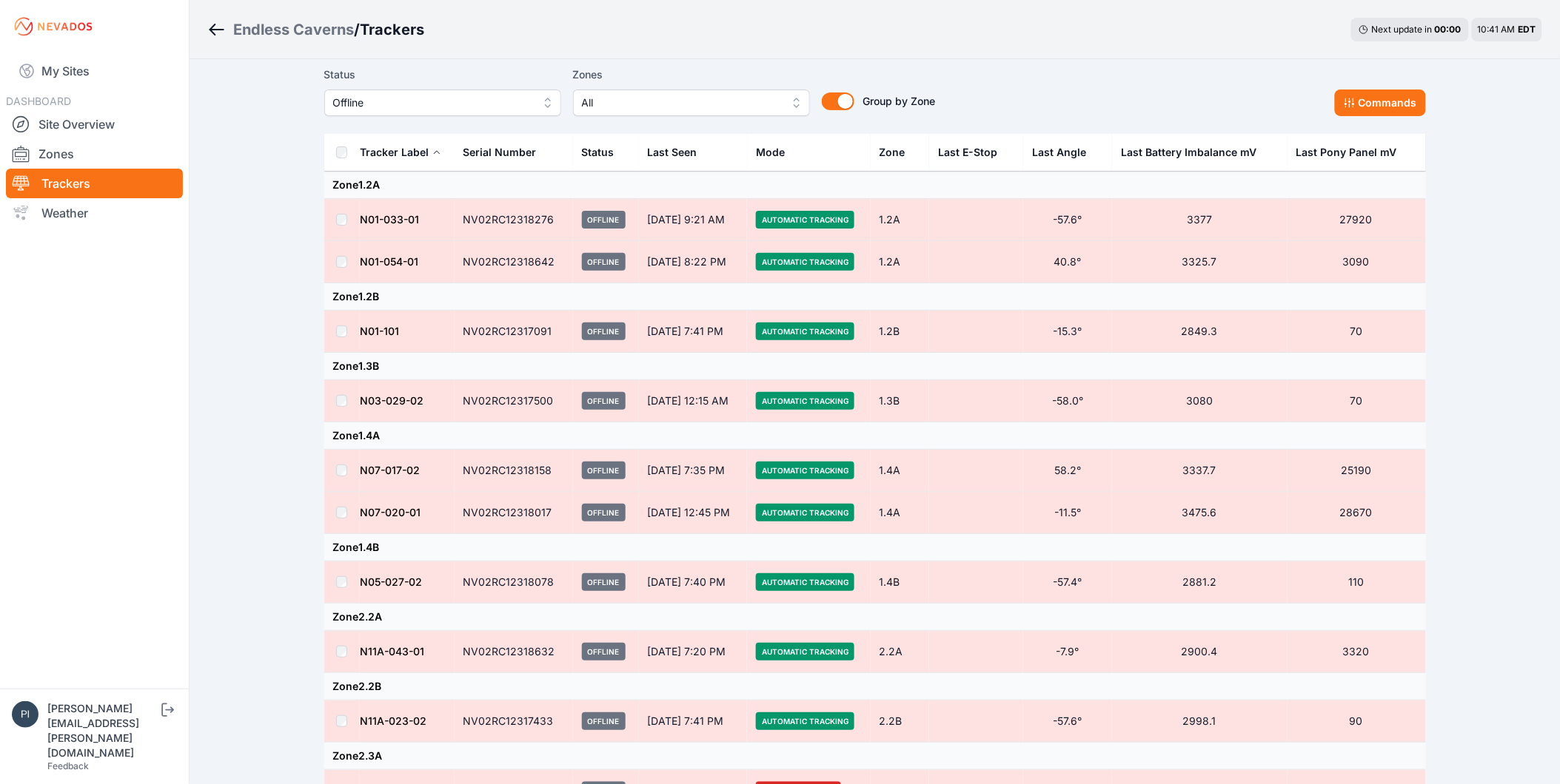
scroll to position [0, 0]
